Goal: Task Accomplishment & Management: Complete application form

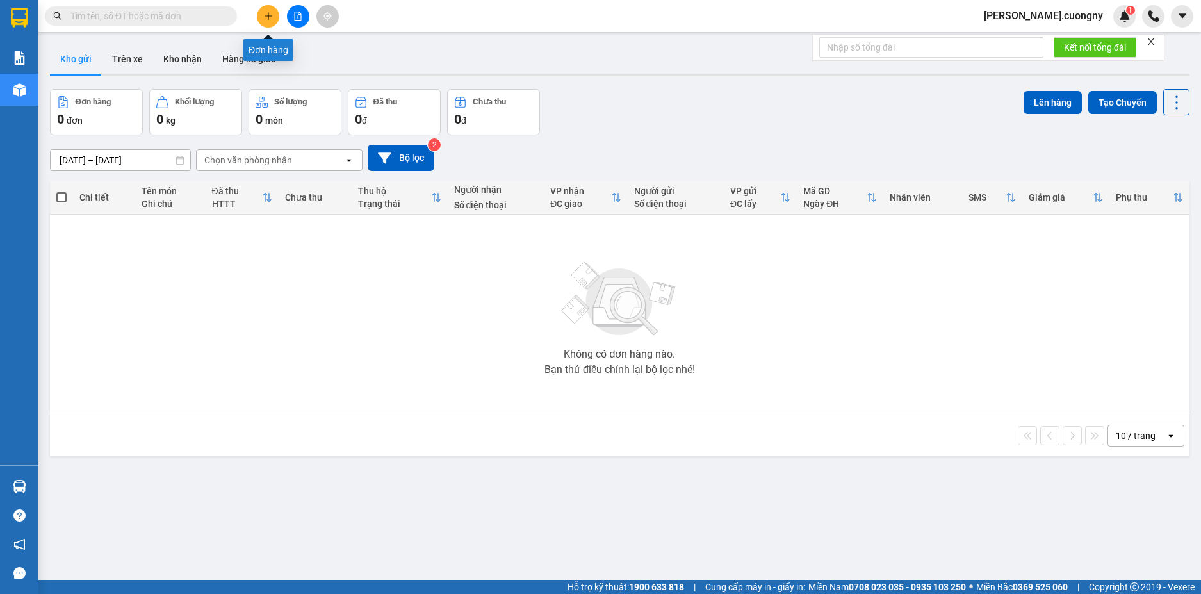
click at [261, 21] on button at bounding box center [268, 16] width 22 height 22
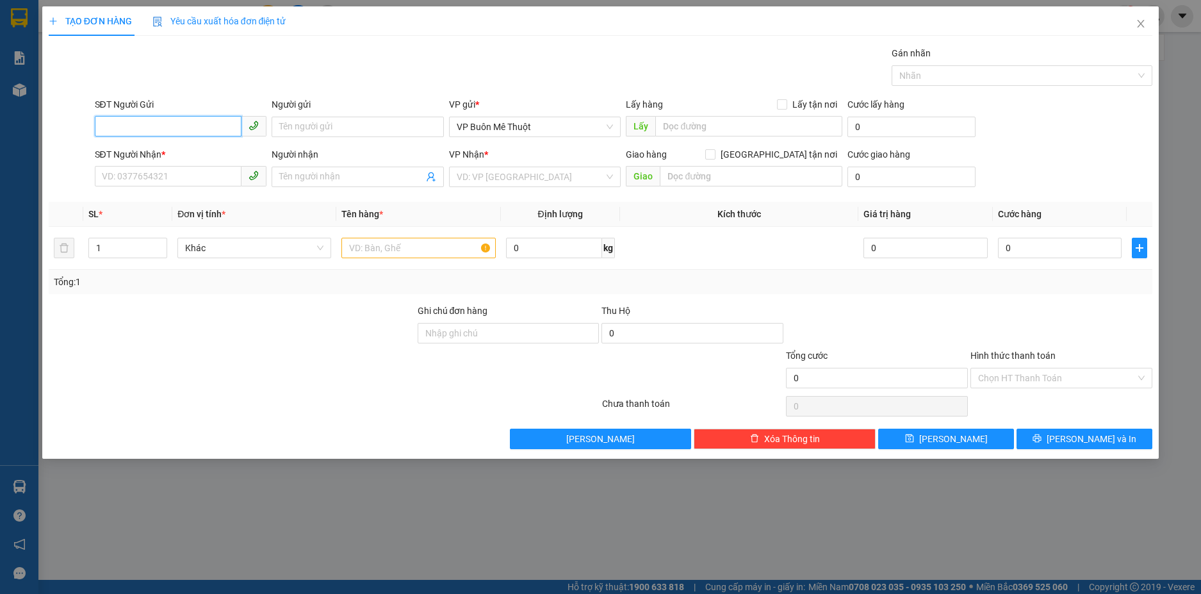
click at [217, 122] on input "SĐT Người Gửi" at bounding box center [168, 126] width 147 height 21
type input "0843218218"
click at [146, 154] on div "0843218218 - Nha Khoa Valis" at bounding box center [181, 152] width 157 height 14
type input "Nha Khoa Valis"
type input "0814044444"
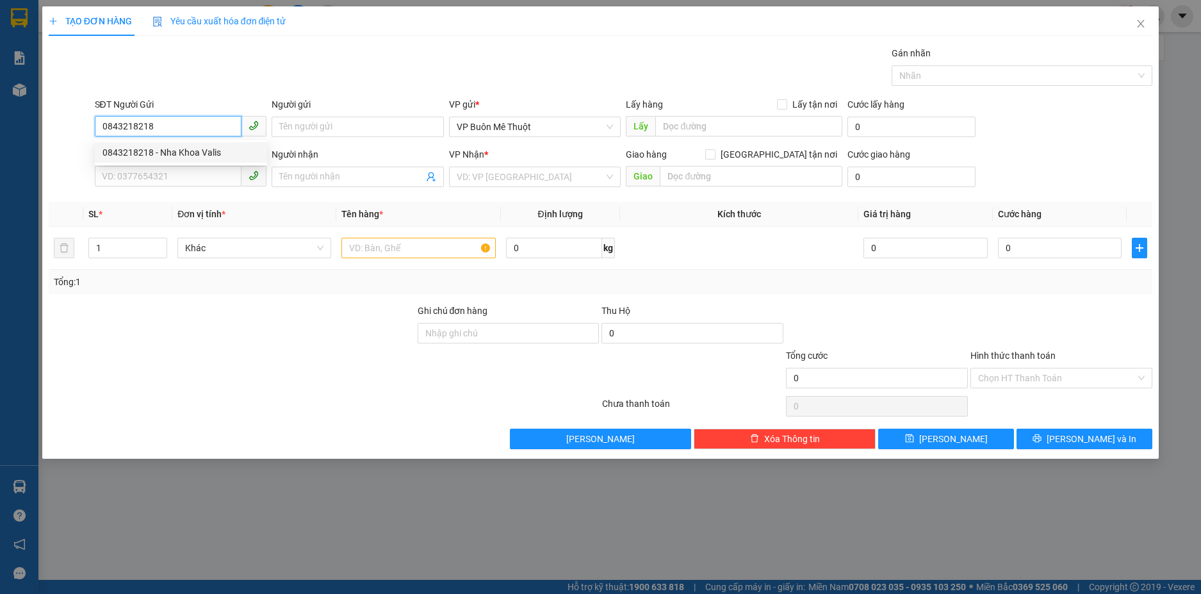
type input "[PERSON_NAME]"
type input "0843218218"
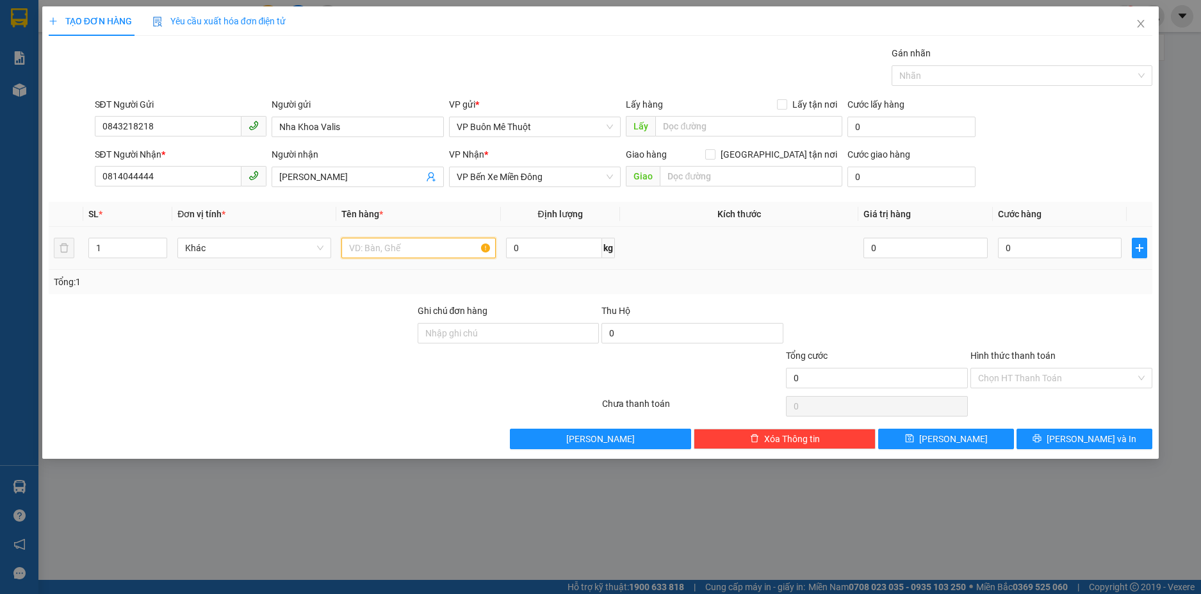
click at [375, 247] on input "text" at bounding box center [418, 248] width 154 height 21
type input "1 cục răng"
click at [1012, 251] on input "0" at bounding box center [1060, 248] width 124 height 21
type input "3"
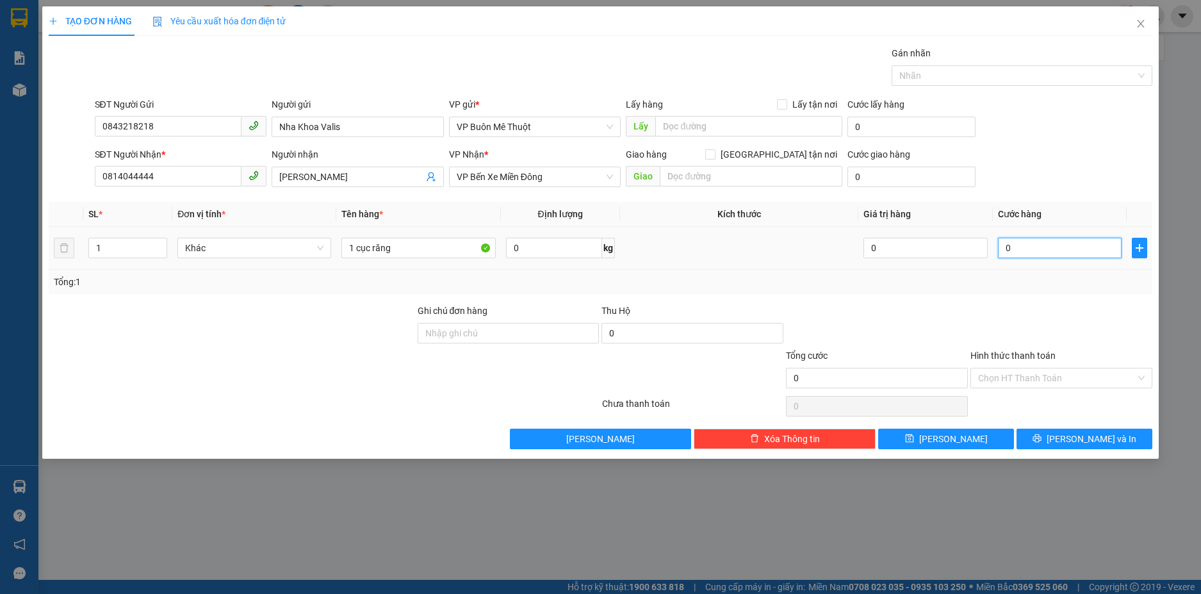
type input "3"
type input "30"
type input "300"
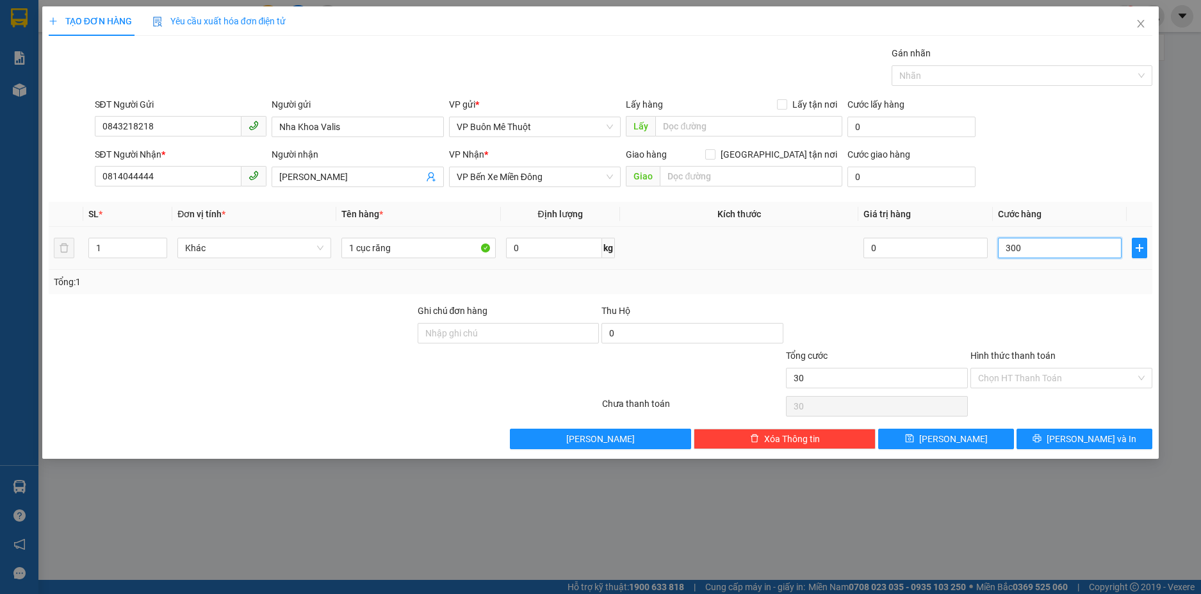
type input "300"
type input "3.000"
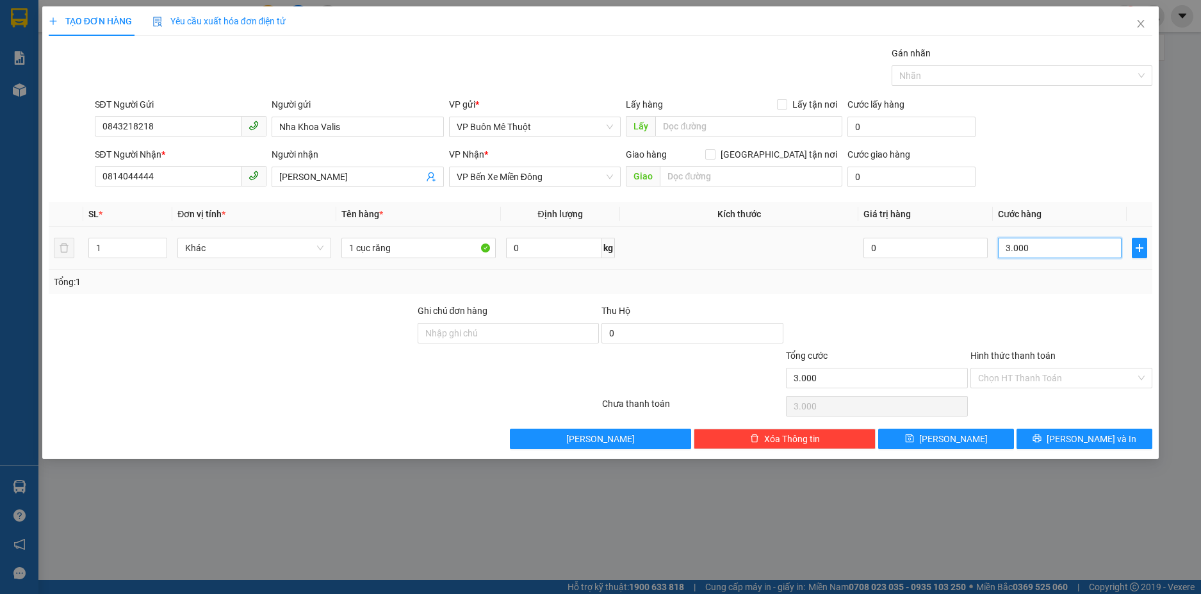
type input "30.000"
click at [1036, 377] on input "Hình thức thanh toán" at bounding box center [1057, 377] width 158 height 19
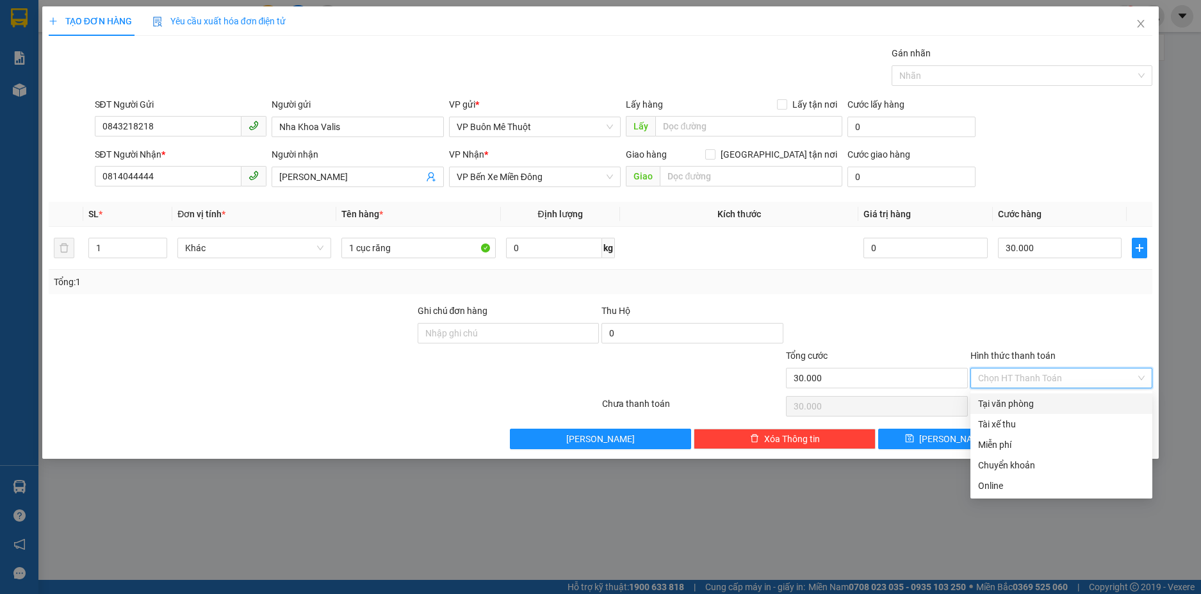
click at [1017, 402] on div "Tại văn phòng" at bounding box center [1061, 404] width 167 height 14
type input "0"
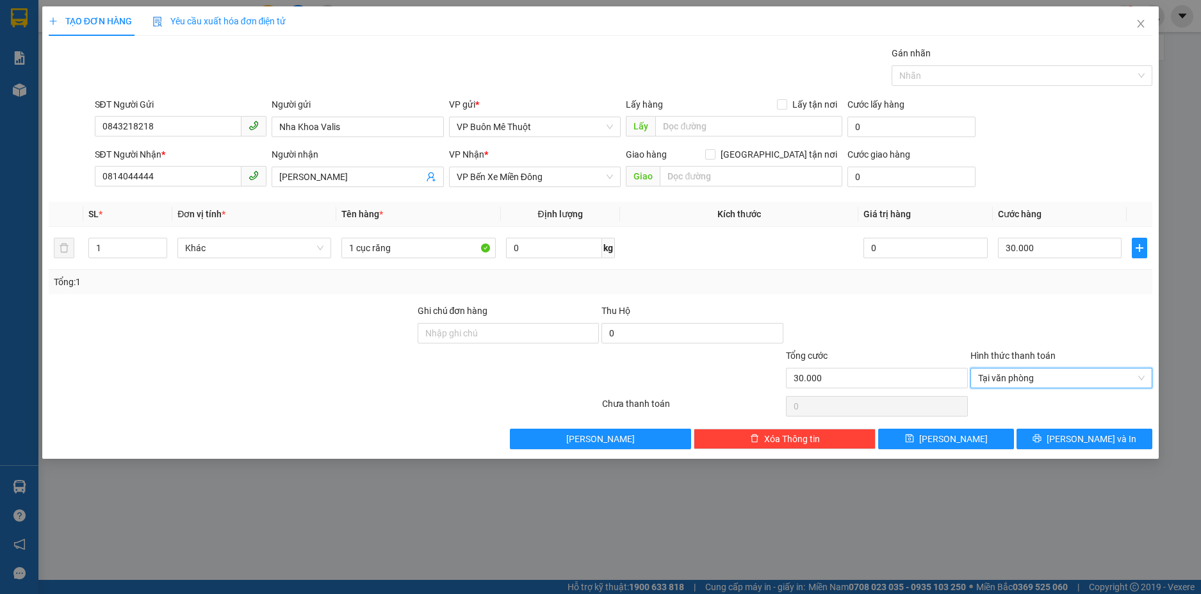
click at [1041, 315] on div at bounding box center [1061, 326] width 185 height 45
click at [1101, 429] on button "[PERSON_NAME] và In" at bounding box center [1085, 439] width 136 height 21
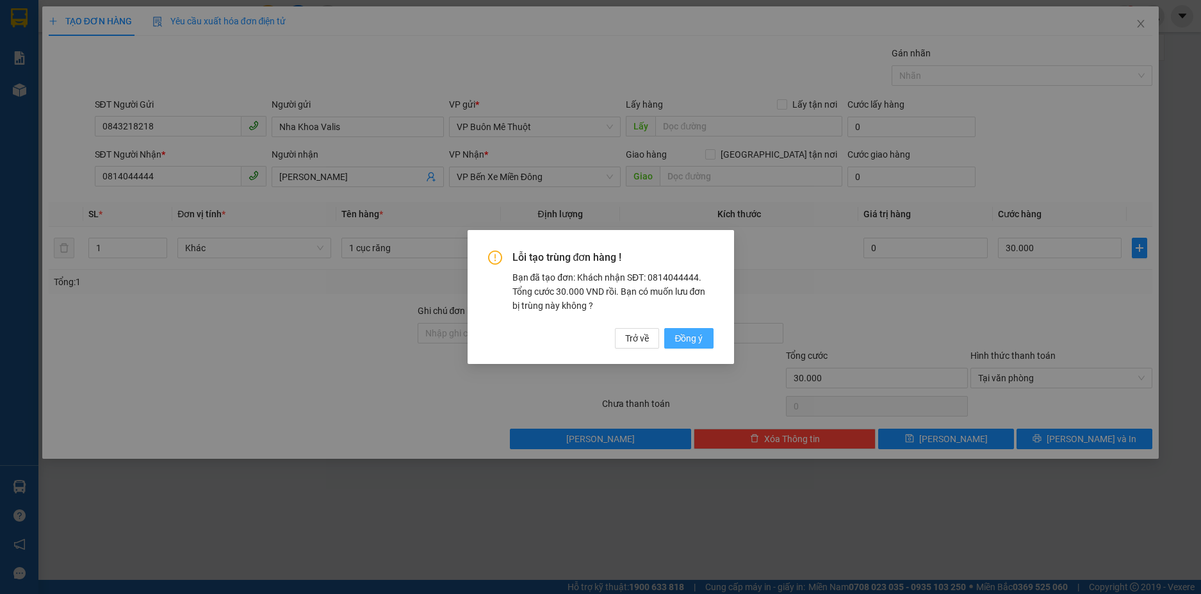
click at [678, 336] on span "Đồng ý" at bounding box center [689, 338] width 28 height 14
